Goal: Task Accomplishment & Management: Complete application form

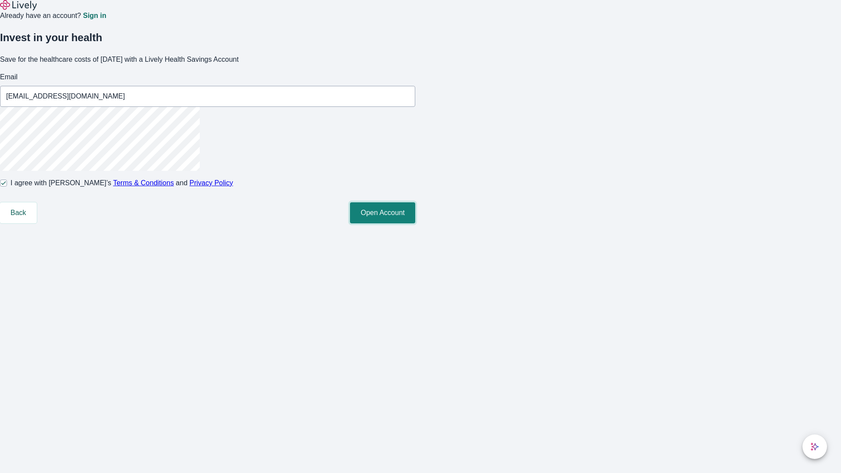
click at [415, 223] on button "Open Account" at bounding box center [382, 212] width 65 height 21
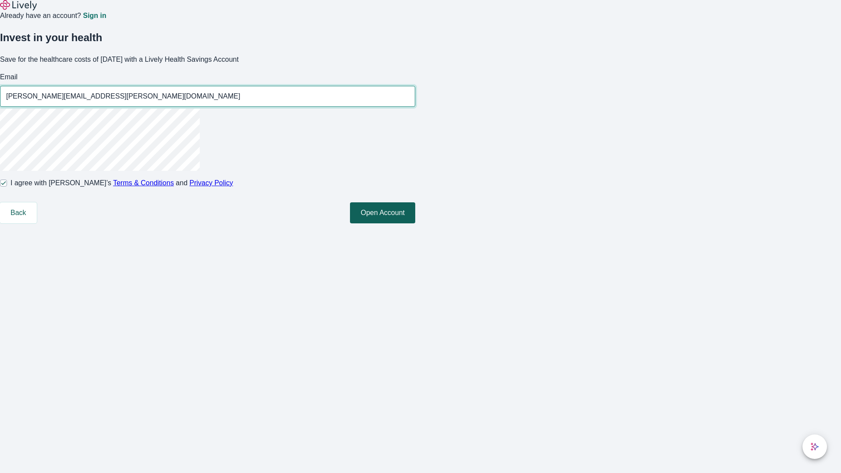
type input "[PERSON_NAME][EMAIL_ADDRESS][PERSON_NAME][DOMAIN_NAME]"
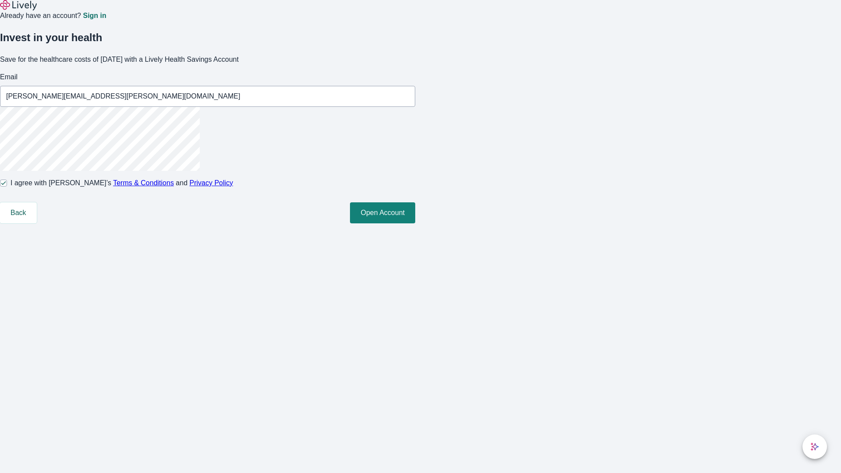
click at [7, 187] on input "I agree with Lively’s Terms & Conditions and Privacy Policy" at bounding box center [3, 183] width 7 height 7
checkbox input "false"
type input "[EMAIL_ADDRESS][DOMAIN_NAME]"
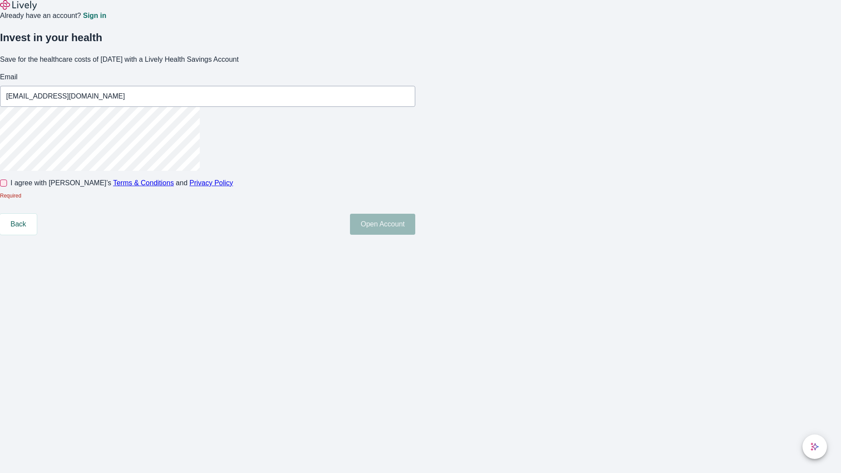
click at [7, 187] on input "I agree with Lively’s Terms & Conditions and Privacy Policy" at bounding box center [3, 183] width 7 height 7
checkbox input "true"
click at [415, 235] on button "Open Account" at bounding box center [382, 224] width 65 height 21
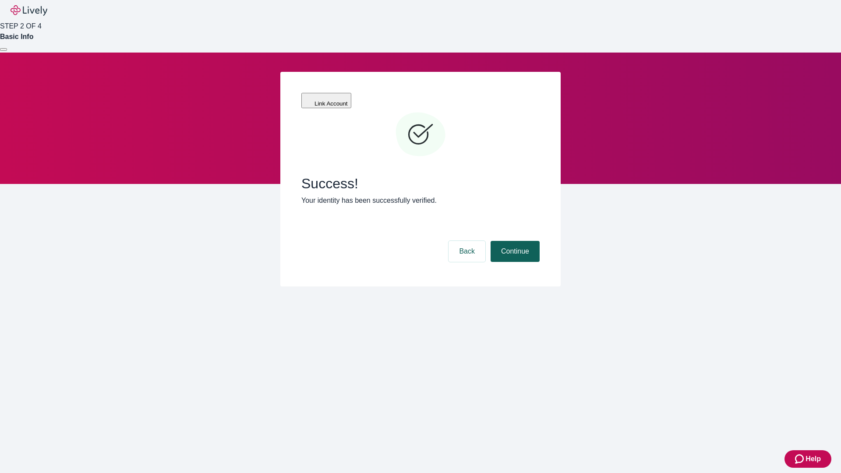
click at [514, 241] on button "Continue" at bounding box center [514, 251] width 49 height 21
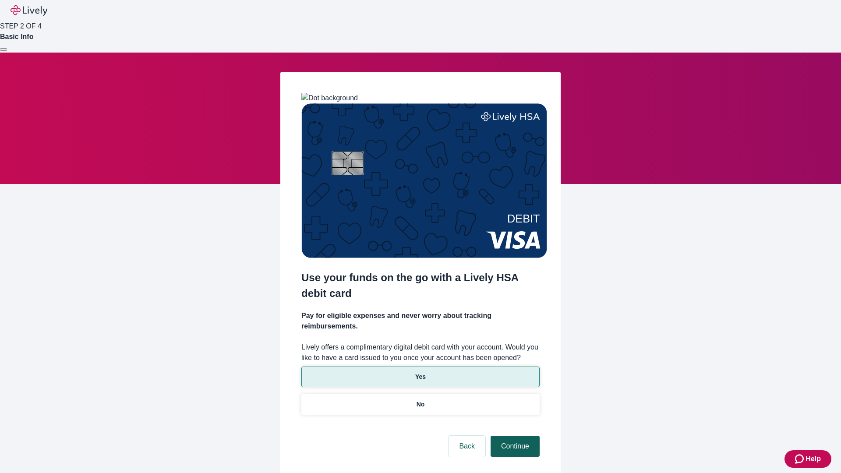
click at [420, 400] on p "No" at bounding box center [420, 404] width 8 height 9
click at [514, 436] on button "Continue" at bounding box center [514, 446] width 49 height 21
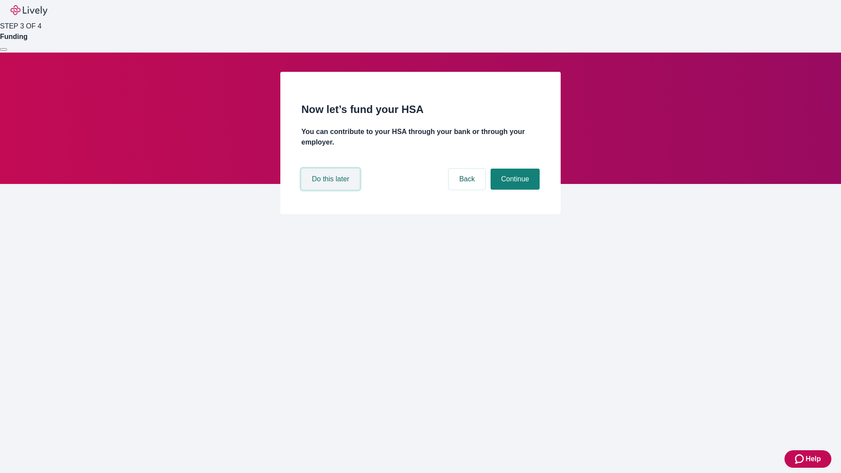
click at [331, 190] on button "Do this later" at bounding box center [330, 179] width 58 height 21
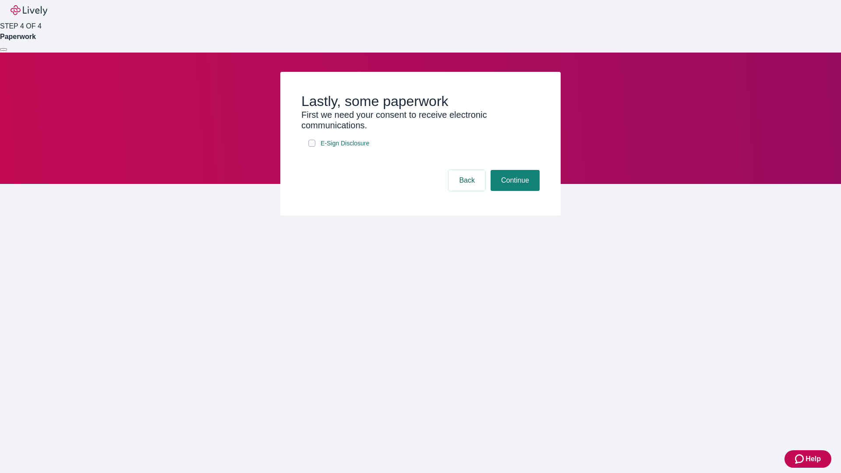
click at [312, 147] on input "E-Sign Disclosure" at bounding box center [311, 143] width 7 height 7
checkbox input "true"
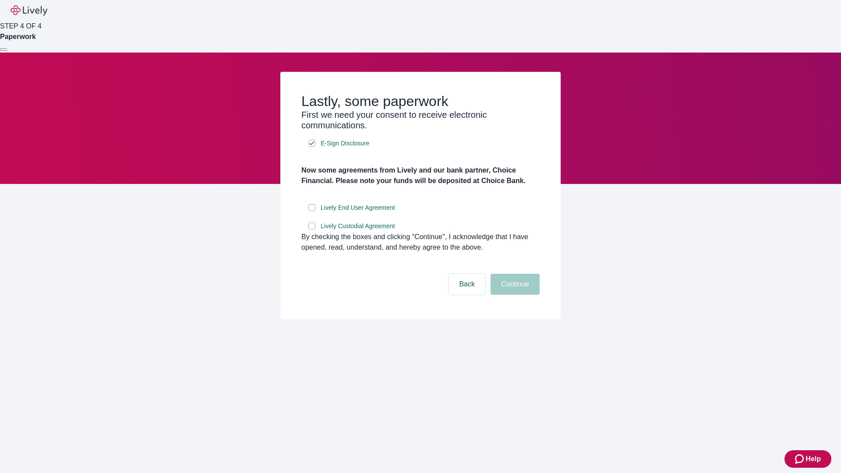
click at [312, 211] on input "Lively End User Agreement" at bounding box center [311, 207] width 7 height 7
checkbox input "true"
click at [312, 229] on input "Lively Custodial Agreement" at bounding box center [311, 225] width 7 height 7
checkbox input "true"
click at [514, 295] on button "Continue" at bounding box center [514, 284] width 49 height 21
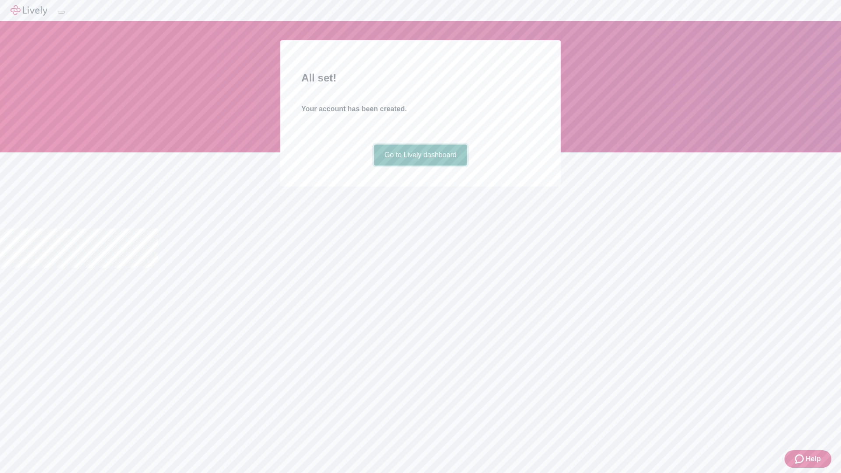
click at [420, 165] on link "Go to Lively dashboard" at bounding box center [420, 154] width 93 height 21
